Goal: Task Accomplishment & Management: Manage account settings

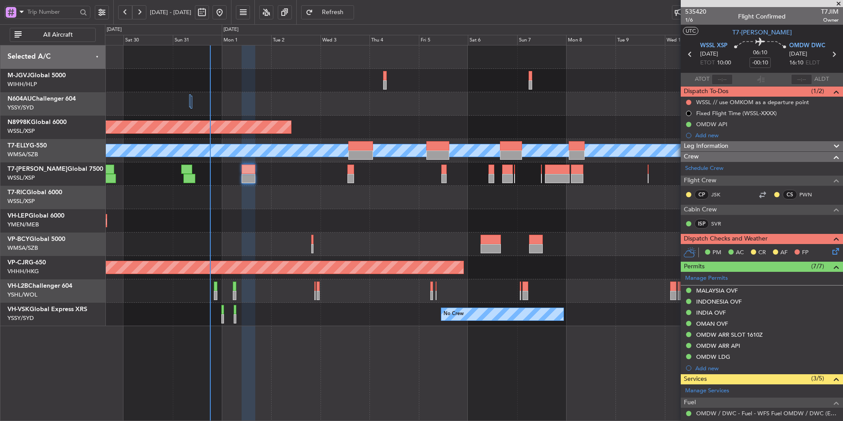
click at [387, 244] on div "Planned Maint [GEOGRAPHIC_DATA] ([GEOGRAPHIC_DATA] Intl)" at bounding box center [474, 243] width 738 height 23
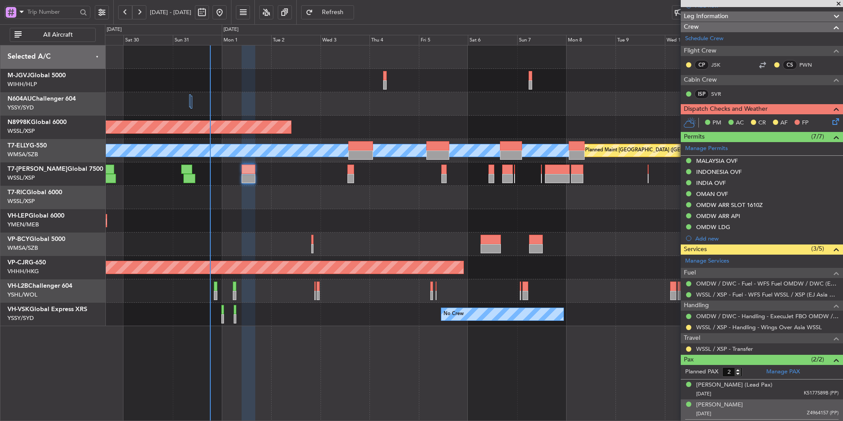
scroll to position [149, 0]
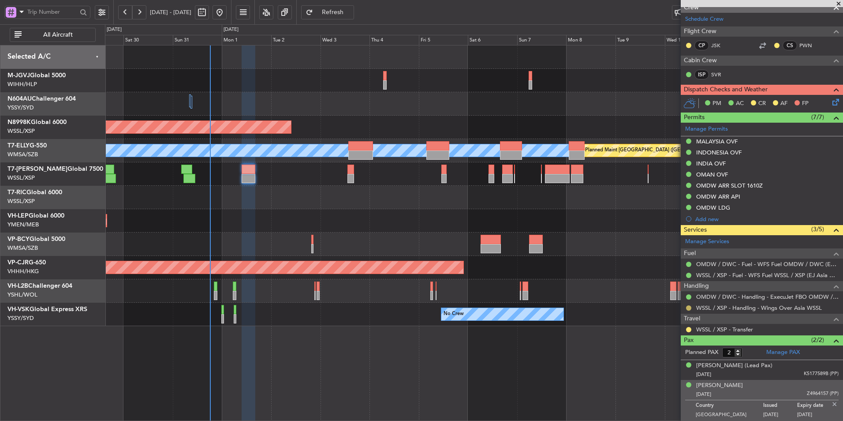
click at [689, 307] on button at bounding box center [688, 307] width 5 height 5
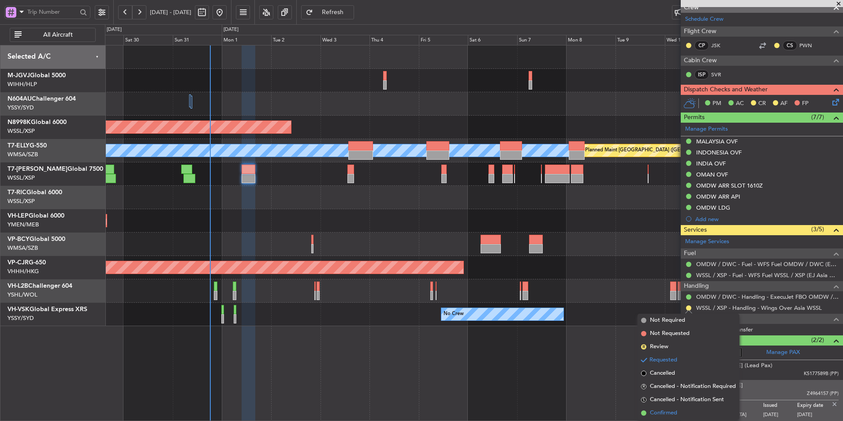
click at [659, 413] on span "Confirmed" at bounding box center [663, 412] width 27 height 9
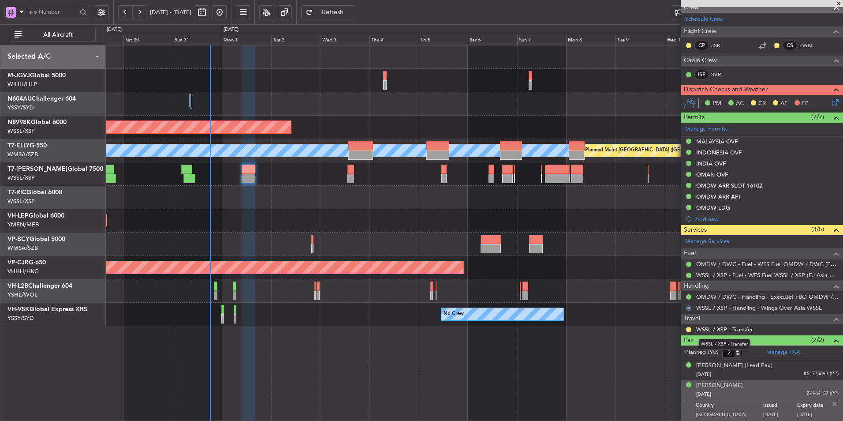
click at [738, 330] on link "WSSL / XSP - Transfer" at bounding box center [724, 328] width 57 height 7
click at [386, 225] on div "Unplanned Maint Wichita (Wichita Mid-continent)" at bounding box center [474, 220] width 738 height 23
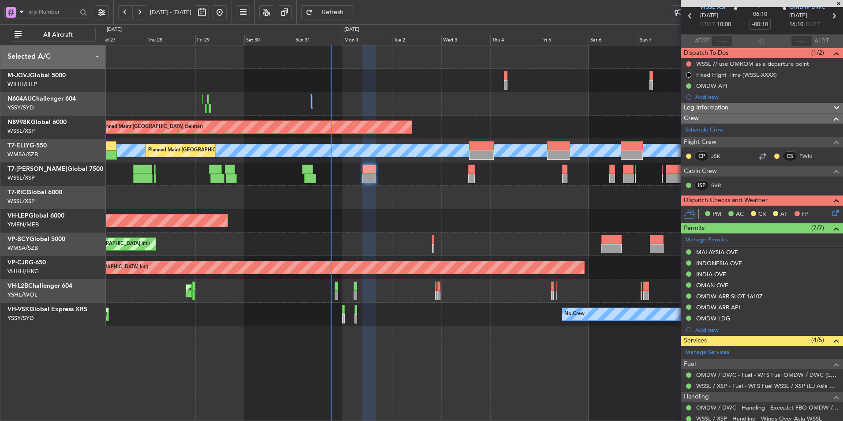
scroll to position [0, 0]
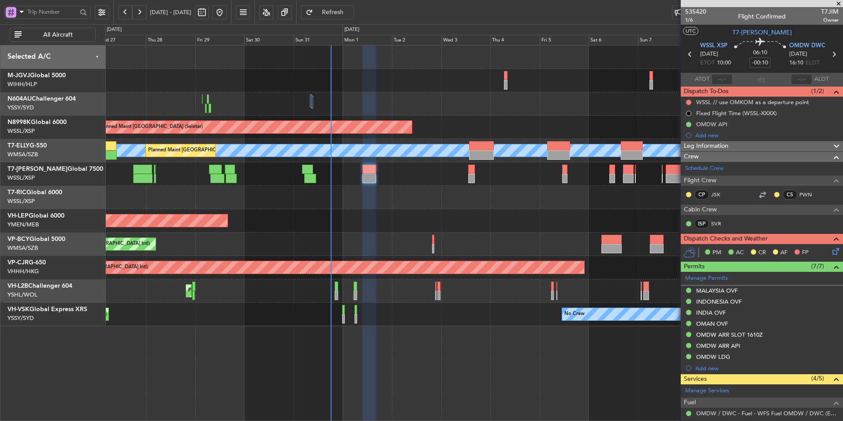
click at [429, 222] on div "Unplanned Maint Wichita (Wichita Mid-continent)" at bounding box center [474, 220] width 738 height 23
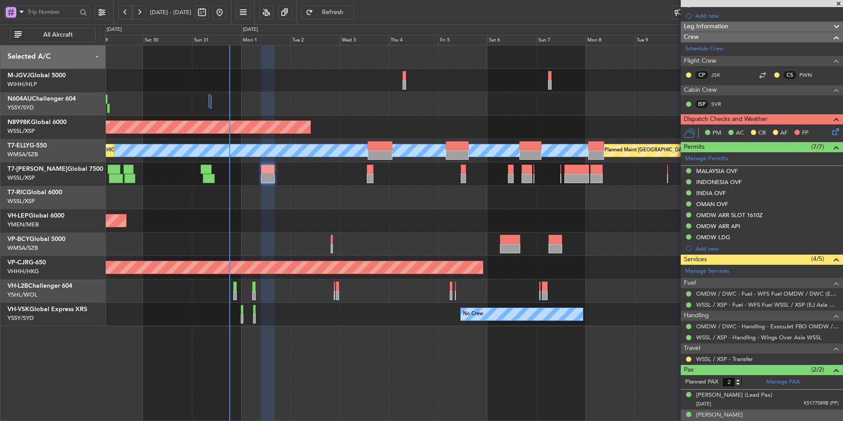
scroll to position [149, 0]
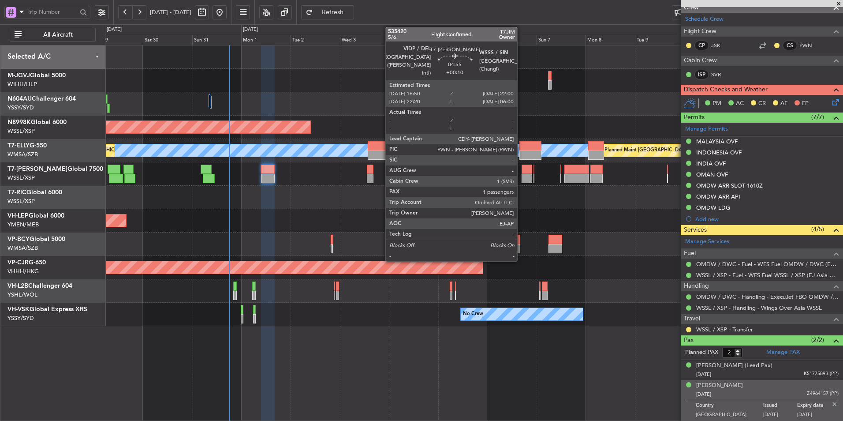
click at [522, 172] on div at bounding box center [527, 168] width 11 height 9
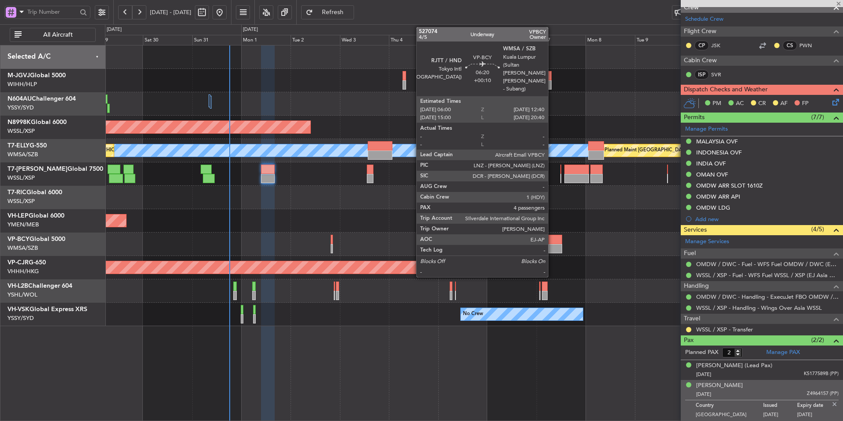
type input "+00:10"
type input "1"
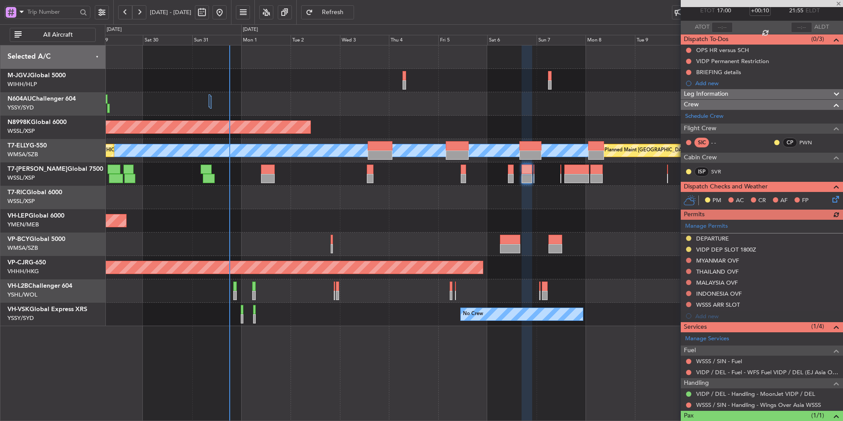
scroll to position [86, 0]
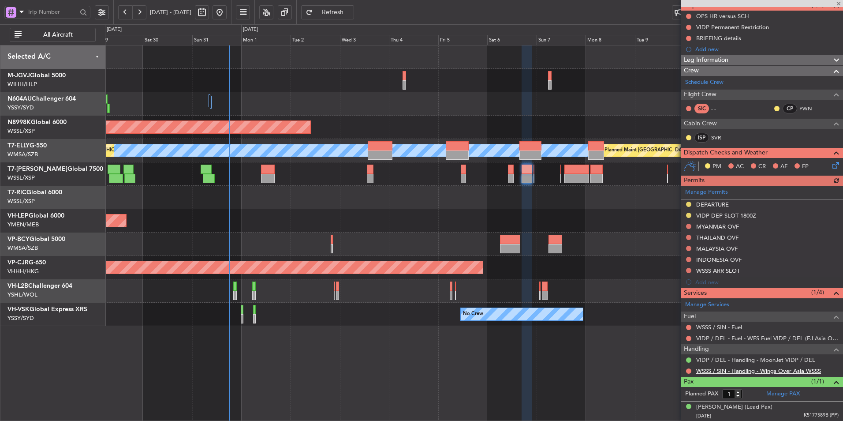
click at [754, 371] on link "WSSS / SIN - Handling - Wings Over Asia WSSS" at bounding box center [758, 370] width 125 height 7
click at [688, 270] on button at bounding box center [688, 270] width 5 height 5
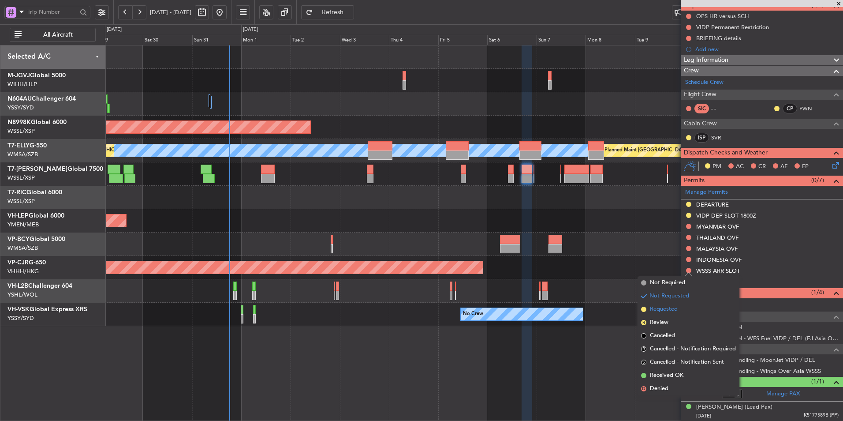
click at [669, 305] on span "Requested" at bounding box center [664, 309] width 28 height 9
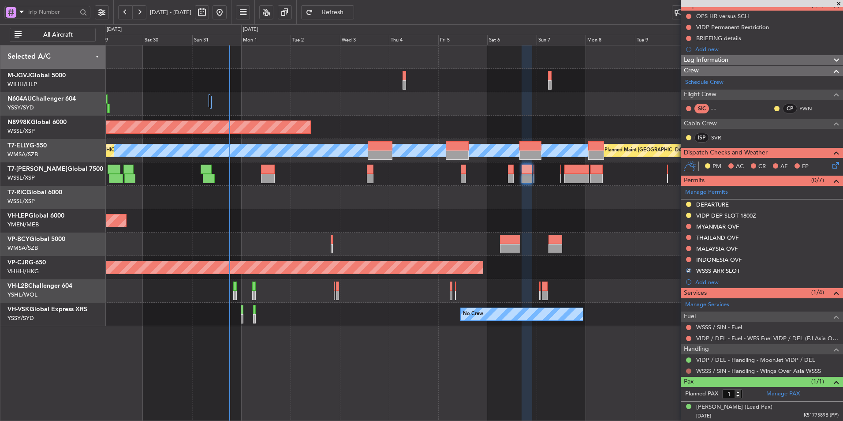
click at [688, 370] on button at bounding box center [688, 370] width 5 height 5
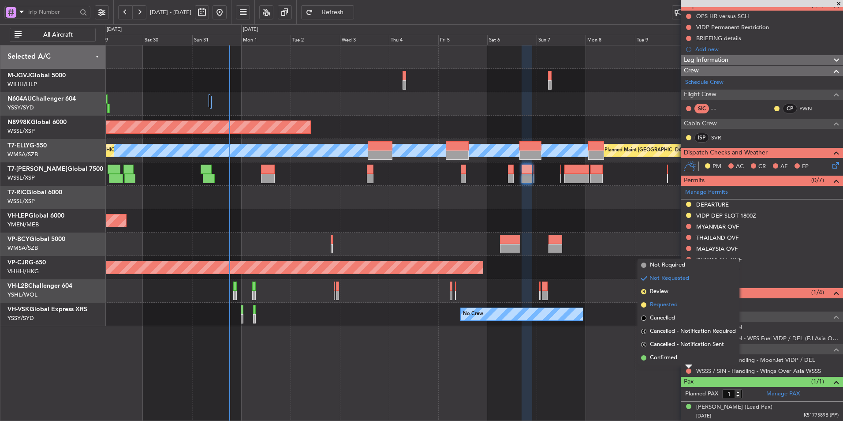
click at [668, 305] on span "Requested" at bounding box center [664, 304] width 28 height 9
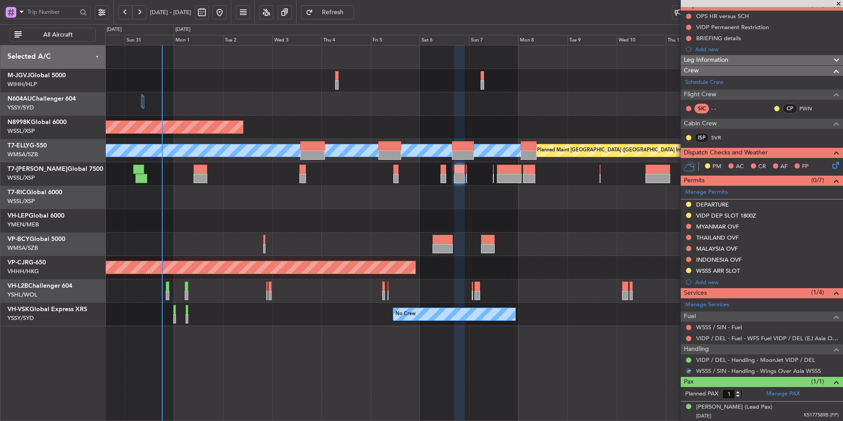
click at [476, 228] on div "Unplanned Maint Wichita (Wichita Mid-continent)" at bounding box center [474, 220] width 738 height 23
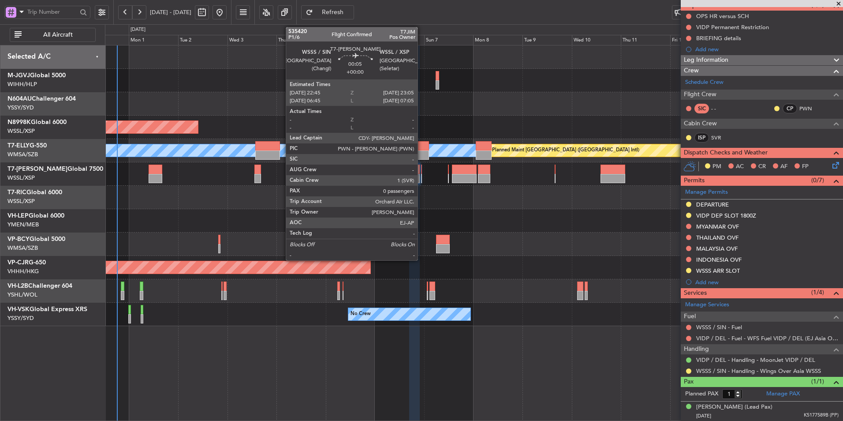
click at [422, 172] on div at bounding box center [421, 168] width 1 height 9
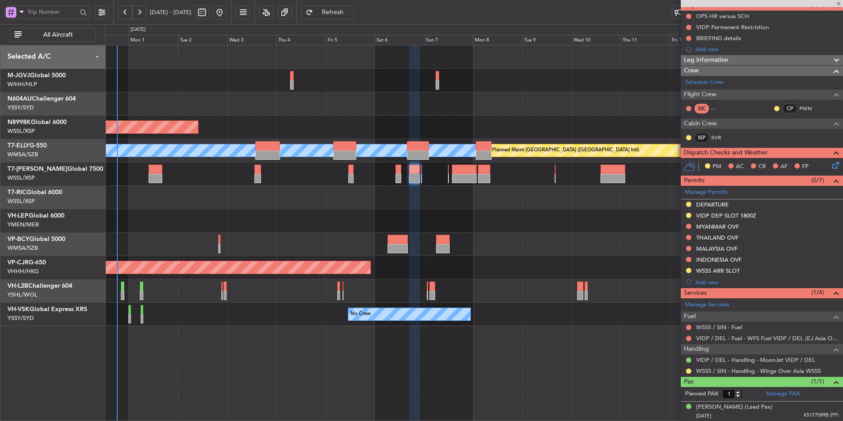
type input "0"
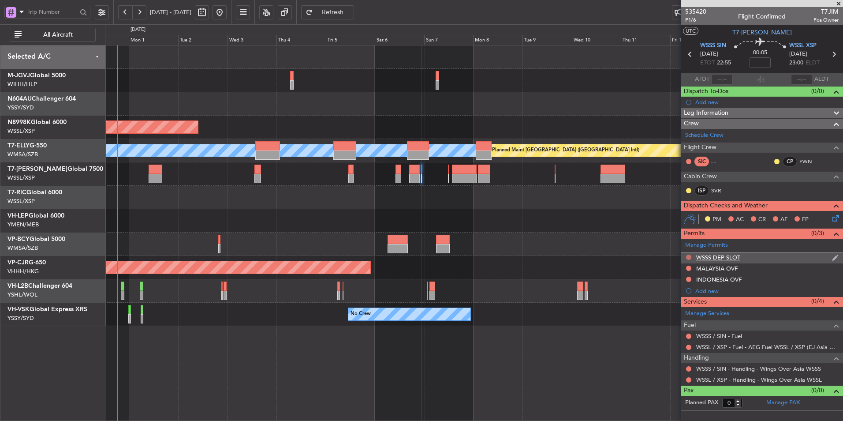
click at [689, 257] on button at bounding box center [688, 256] width 5 height 5
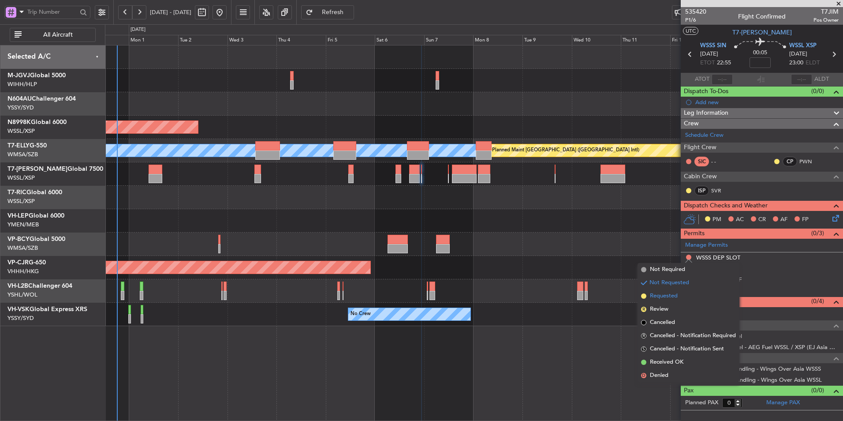
click at [669, 295] on span "Requested" at bounding box center [664, 295] width 28 height 9
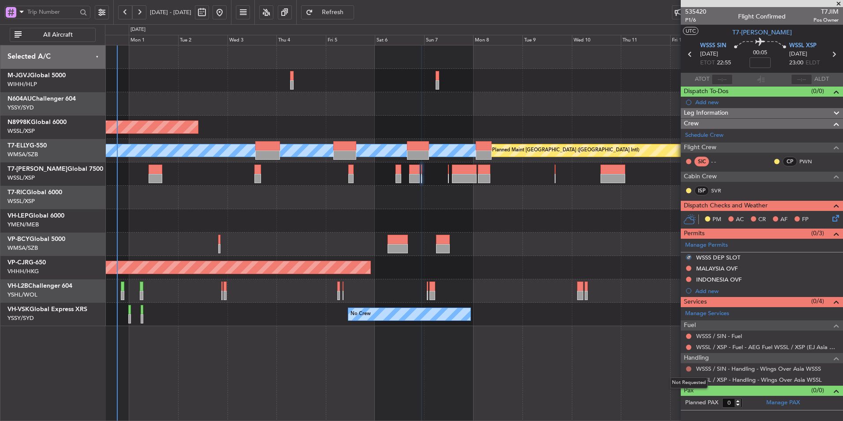
click at [688, 368] on button at bounding box center [688, 368] width 5 height 5
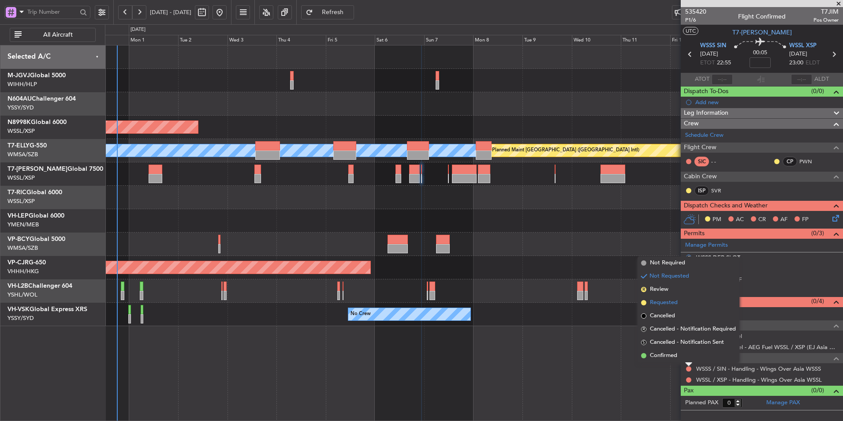
click at [662, 299] on span "Requested" at bounding box center [664, 302] width 28 height 9
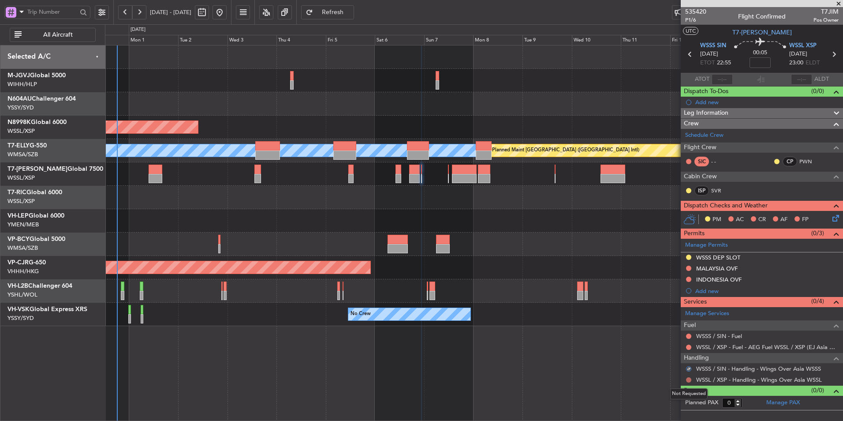
click at [688, 378] on button at bounding box center [688, 379] width 5 height 5
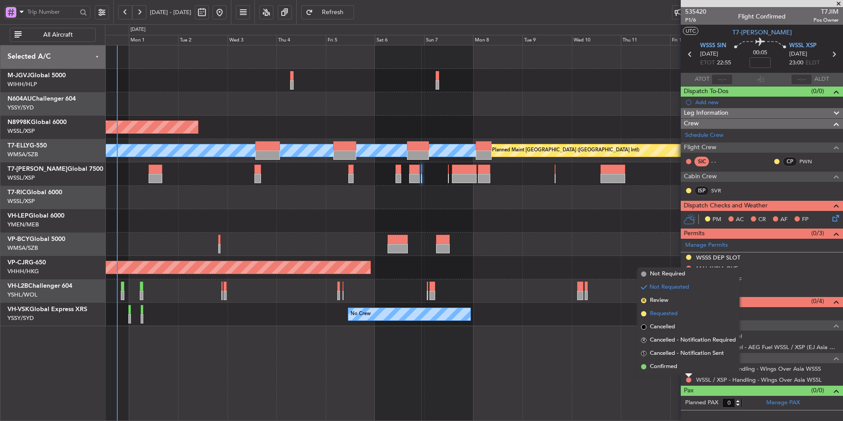
click at [677, 314] on span "Requested" at bounding box center [664, 313] width 28 height 9
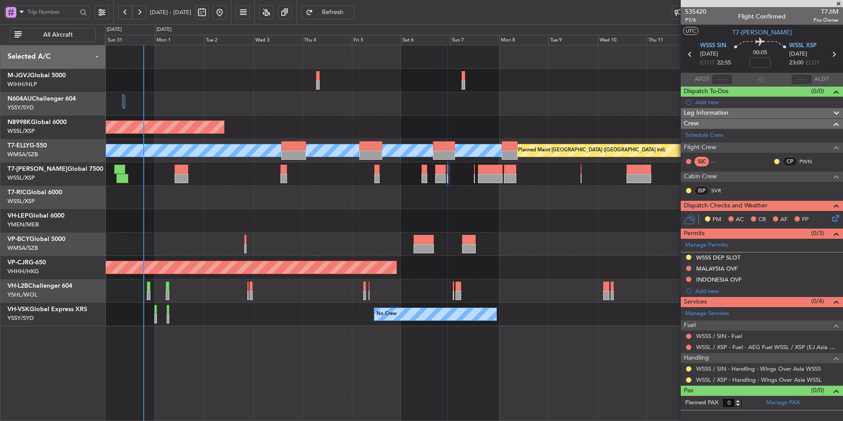
click at [354, 221] on div "Unplanned Maint Wichita (Wichita Mid-continent)" at bounding box center [474, 220] width 738 height 23
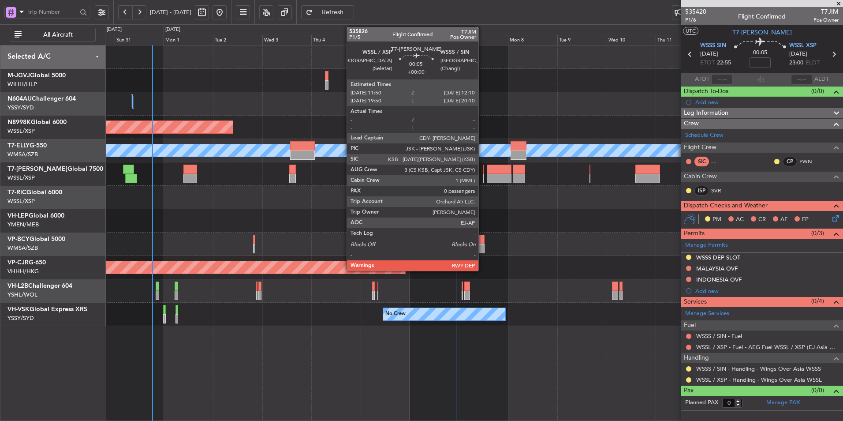
click at [483, 171] on div at bounding box center [483, 168] width 1 height 9
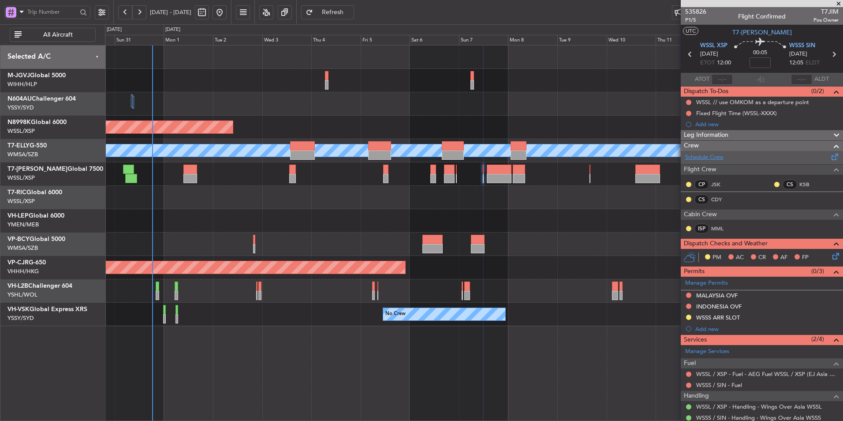
click at [719, 155] on link "Schedule Crew" at bounding box center [704, 157] width 38 height 9
click at [484, 171] on div at bounding box center [474, 173] width 738 height 23
click at [481, 169] on div at bounding box center [474, 173] width 738 height 23
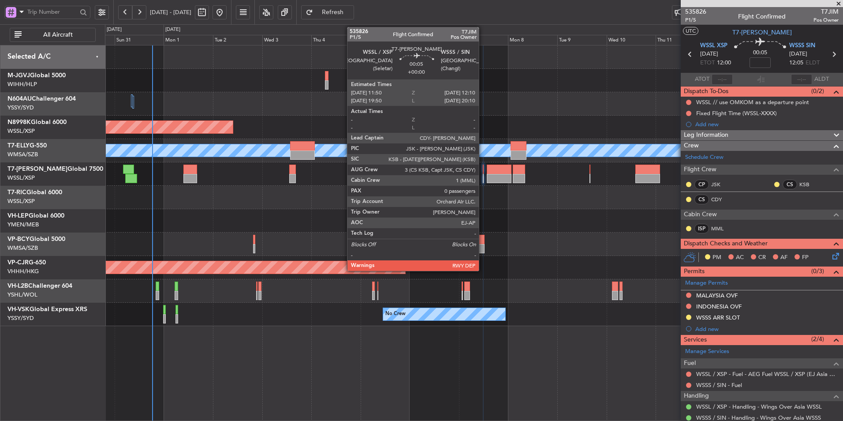
click at [483, 170] on div at bounding box center [483, 168] width 1 height 9
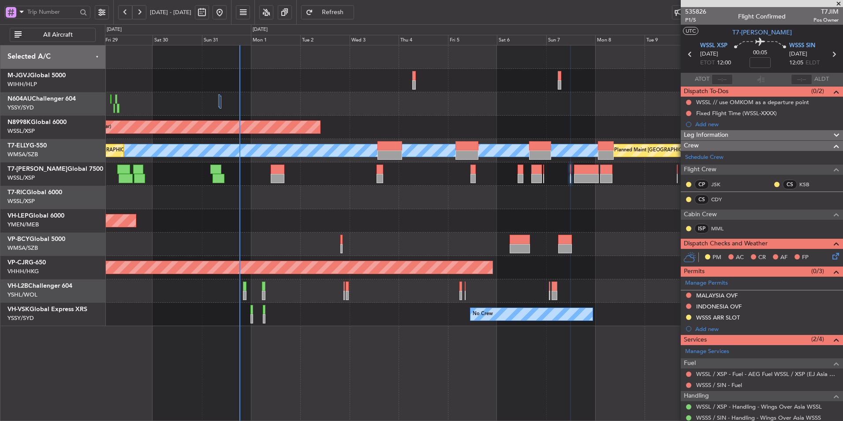
click at [369, 220] on div "Unplanned Maint Wichita (Wichita Mid-continent)" at bounding box center [474, 220] width 738 height 23
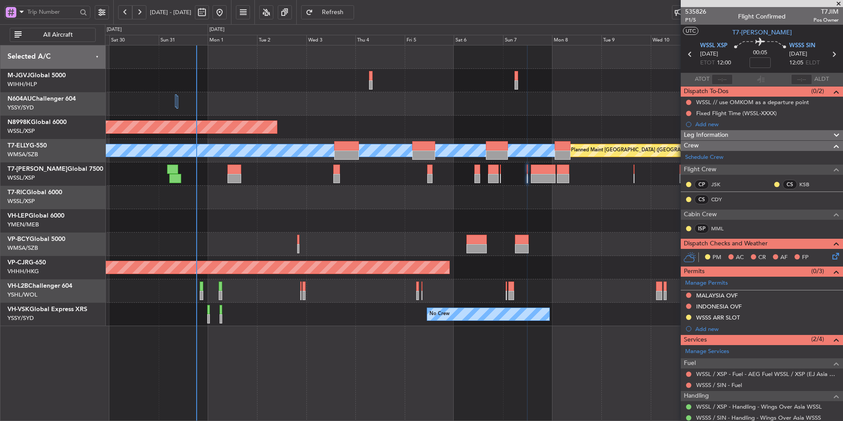
click at [334, 203] on div at bounding box center [474, 197] width 738 height 23
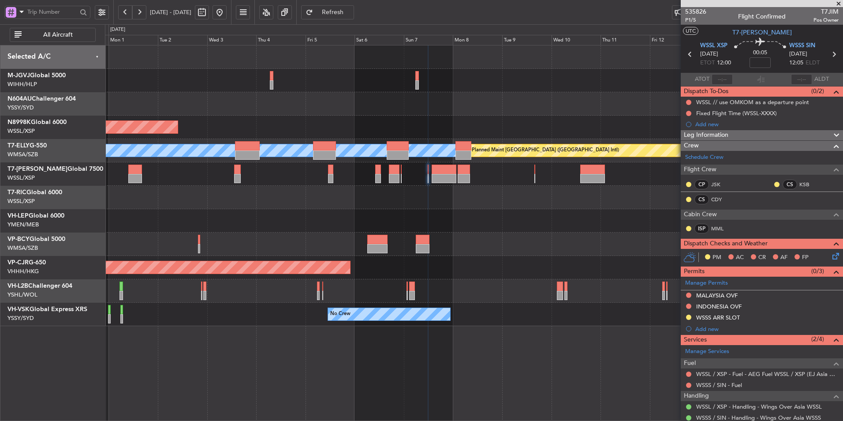
click at [401, 206] on div at bounding box center [474, 197] width 738 height 23
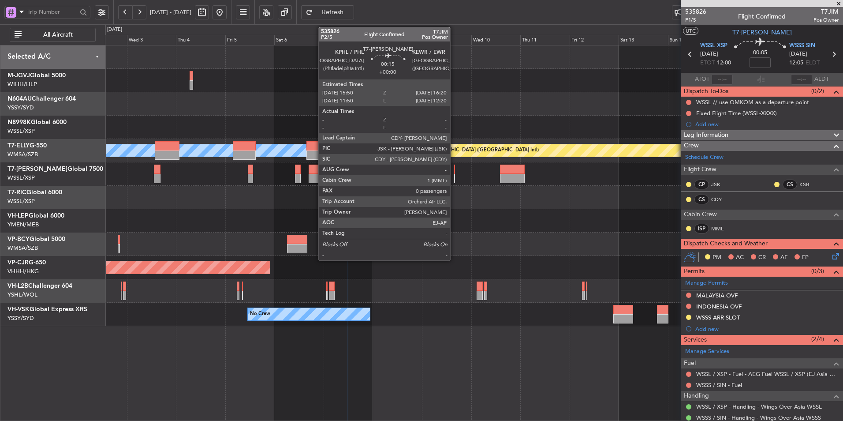
click at [454, 173] on div at bounding box center [454, 168] width 1 height 9
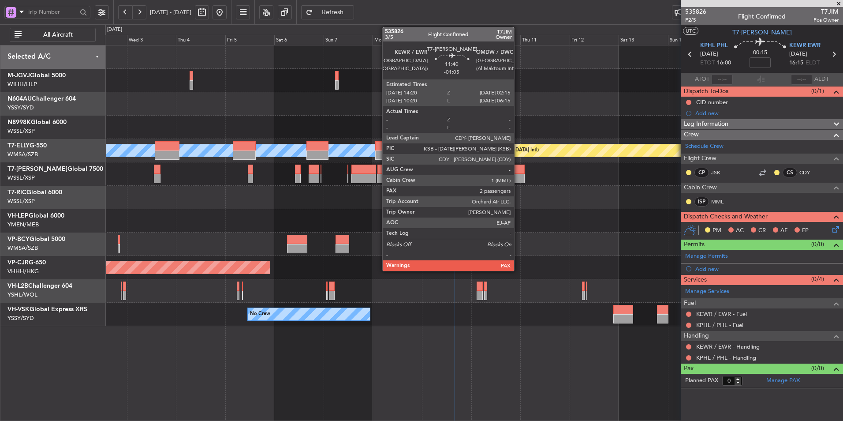
click at [514, 176] on div at bounding box center [512, 178] width 25 height 9
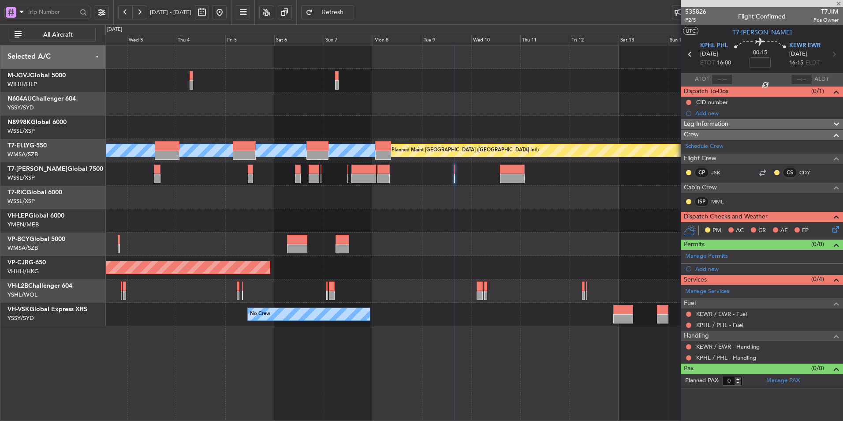
type input "-01:05"
type input "2"
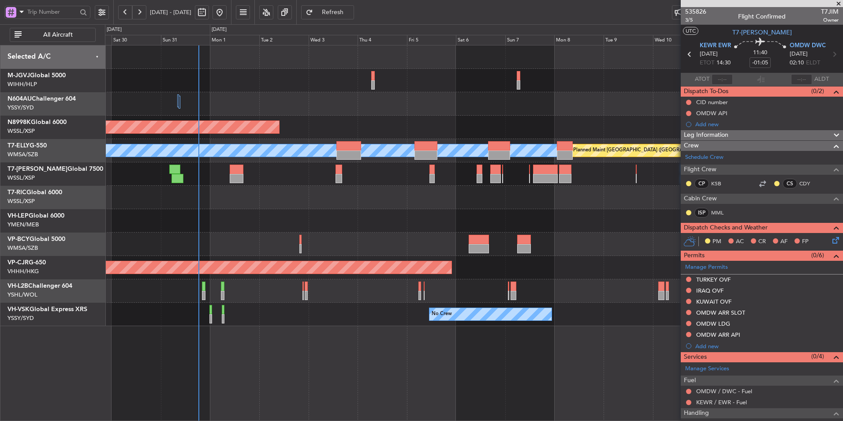
click at [464, 204] on div at bounding box center [474, 197] width 738 height 23
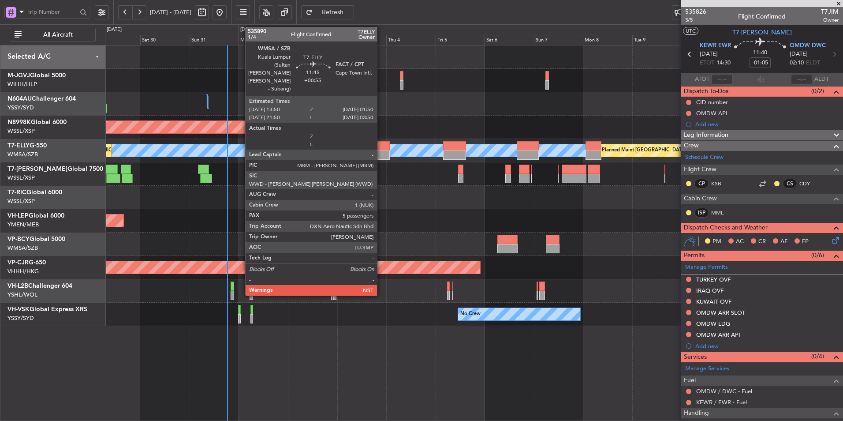
click at [381, 149] on div at bounding box center [377, 145] width 25 height 9
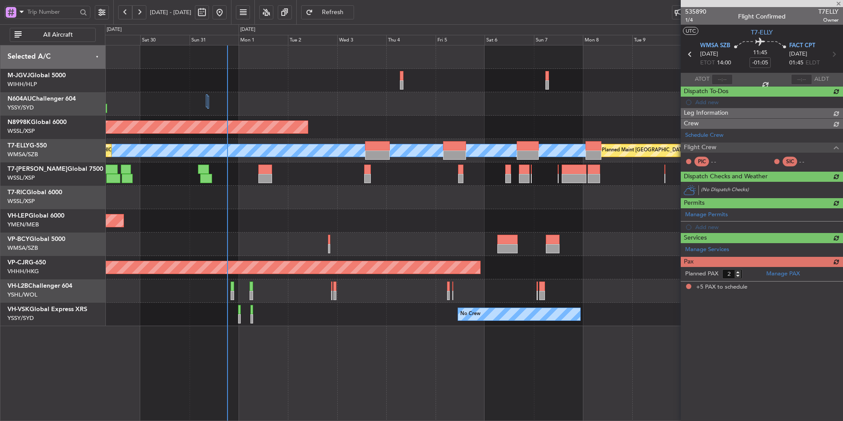
type input "+00:55"
type input "5"
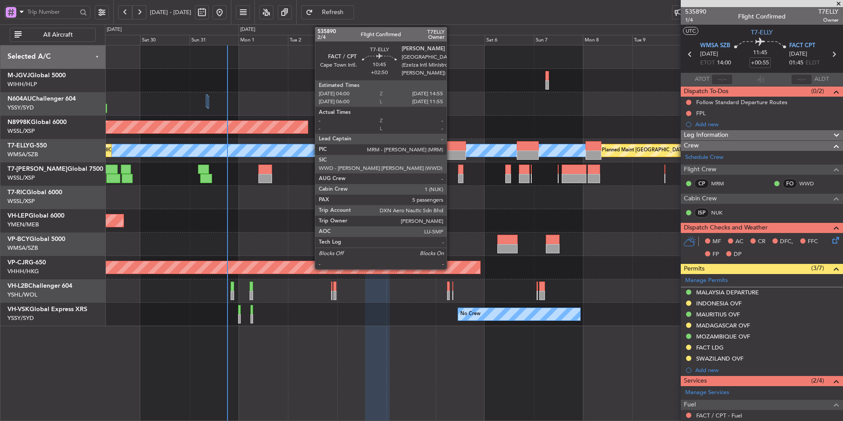
click at [451, 143] on div at bounding box center [454, 145] width 22 height 9
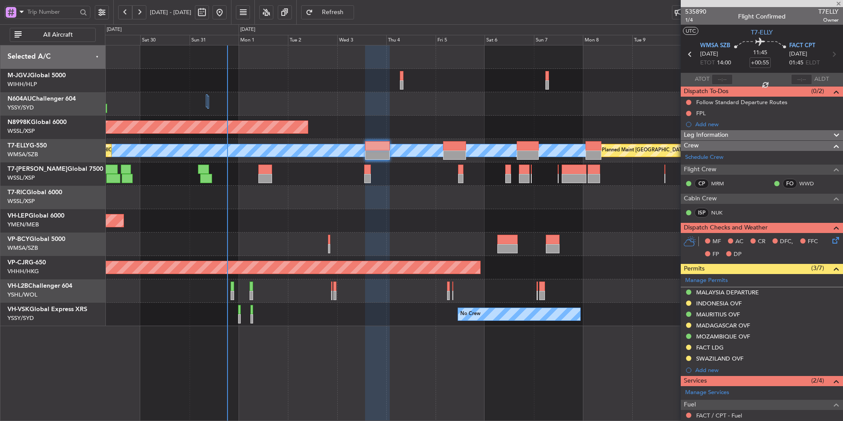
type input "+02:50"
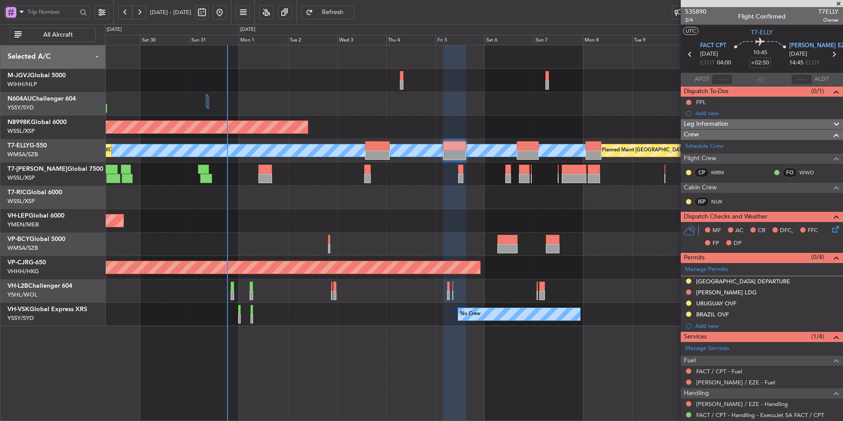
scroll to position [123, 0]
